Goal: Transaction & Acquisition: Purchase product/service

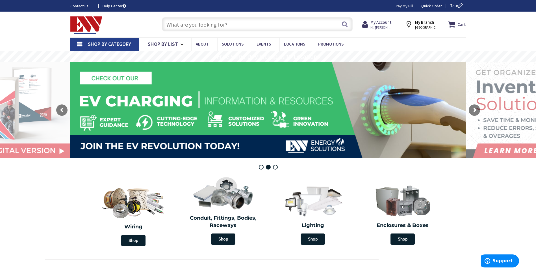
click at [426, 22] on strong "My Branch" at bounding box center [424, 21] width 19 height 5
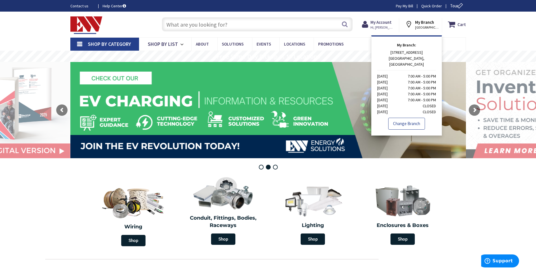
click at [413, 118] on link "Change Branch" at bounding box center [406, 124] width 37 height 12
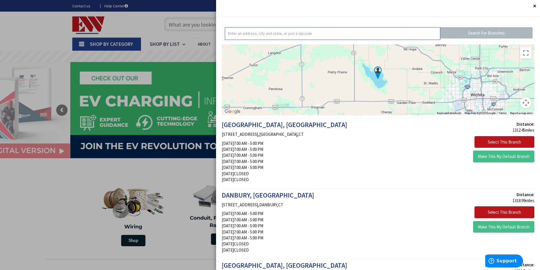
click at [342, 38] on input "text" at bounding box center [333, 33] width 216 height 13
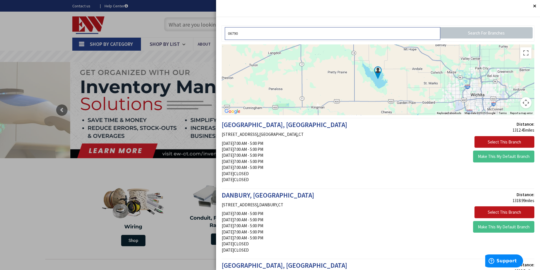
type input "06790"
click at [474, 33] on input "Search For Branches" at bounding box center [487, 32] width 92 height 11
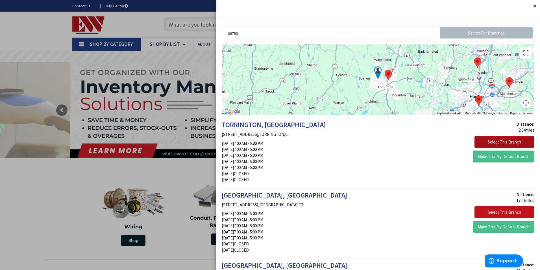
click at [491, 140] on button "Select This Branch" at bounding box center [505, 142] width 60 height 12
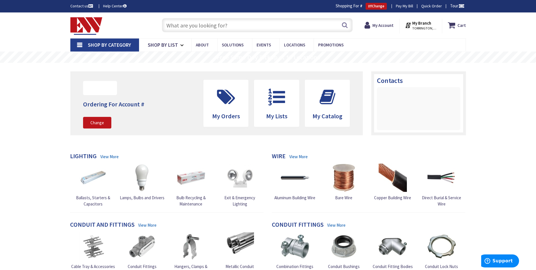
click at [88, 48] on span "Shop By Category" at bounding box center [109, 45] width 43 height 6
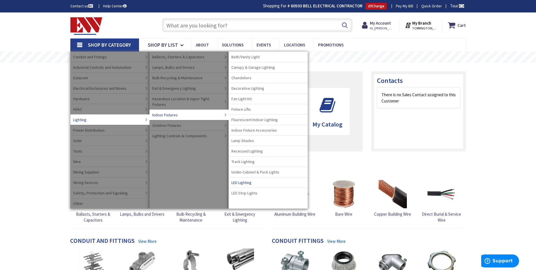
click at [248, 194] on span "LED Strip Lights" at bounding box center [244, 193] width 26 height 6
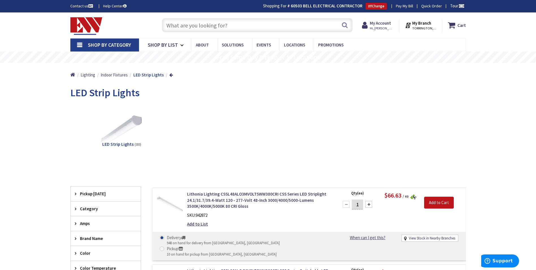
click at [229, 27] on input "text" at bounding box center [257, 25] width 191 height 14
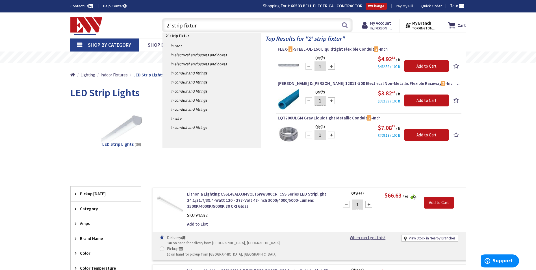
type input "2' strip fixture"
